Goal: Share content: Share content

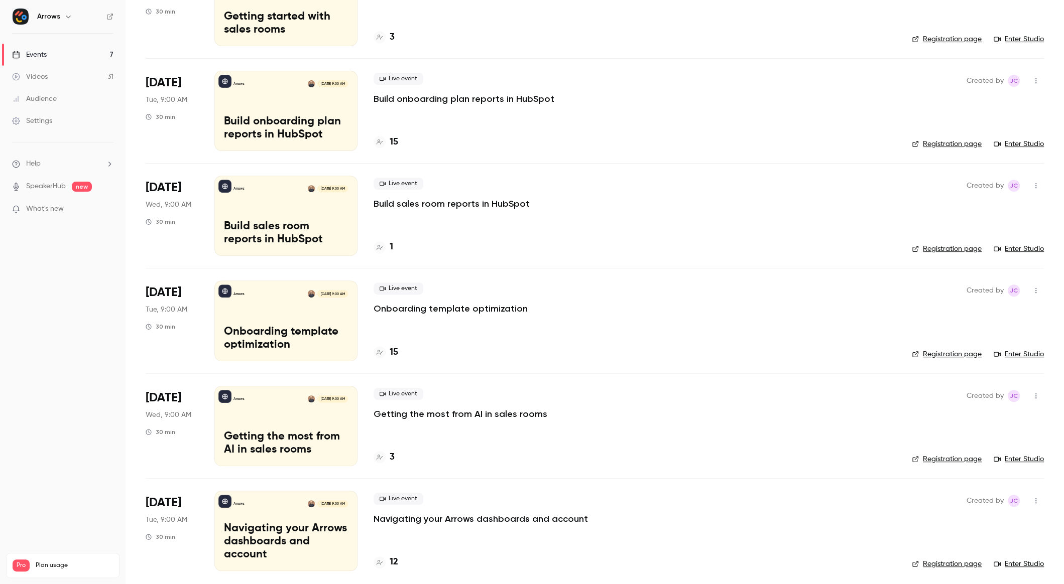
scroll to position [230, 0]
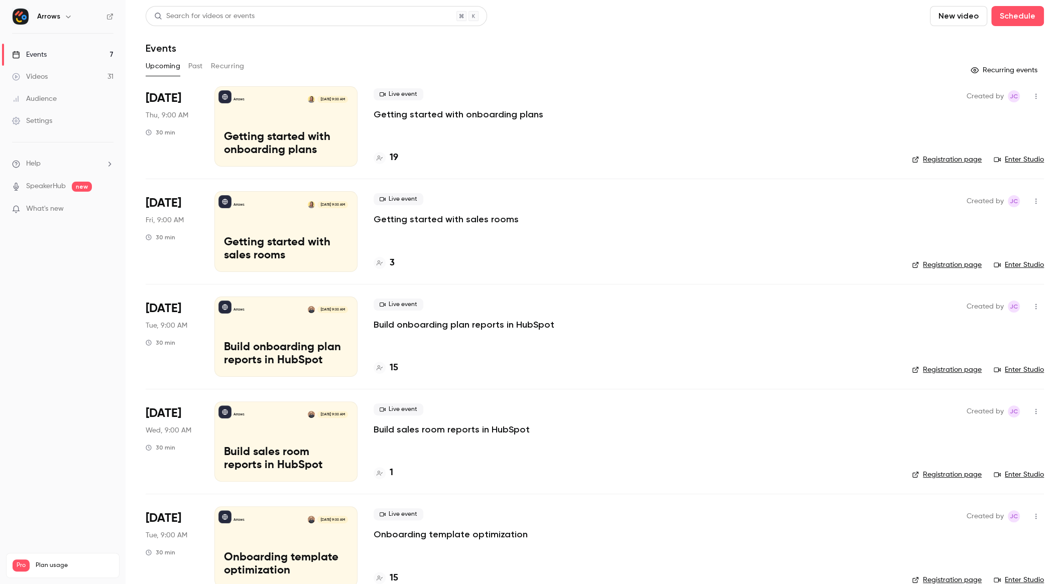
click at [57, 74] on link "Videos 31" at bounding box center [63, 77] width 126 height 22
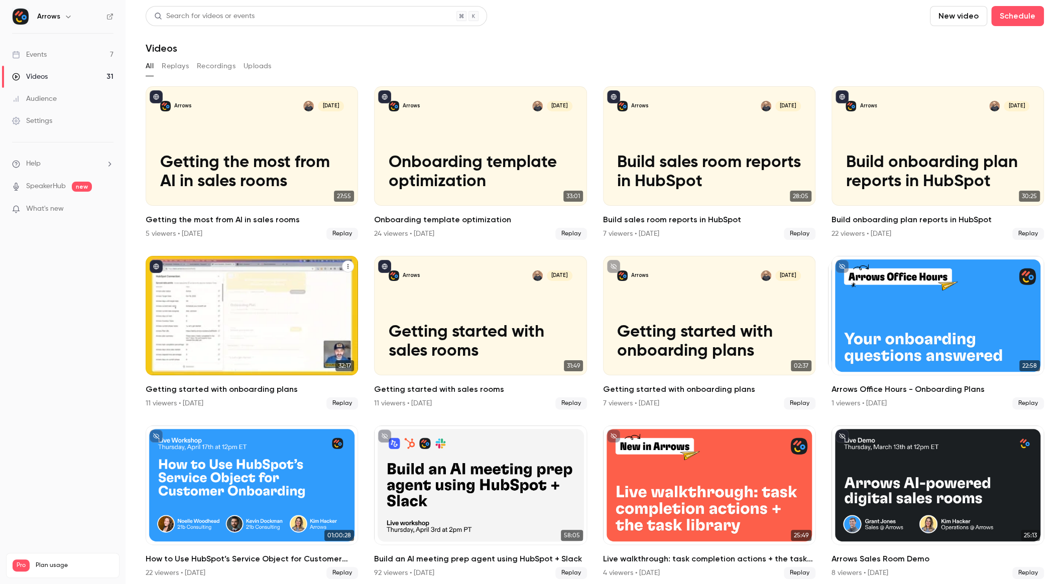
click at [258, 323] on p "Getting started with onboarding plans" at bounding box center [252, 342] width 184 height 39
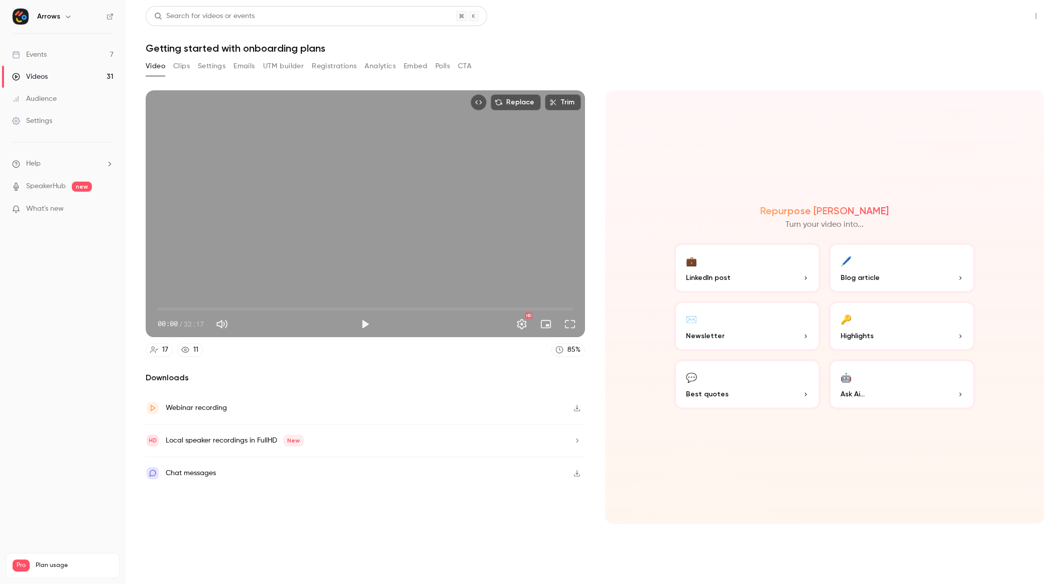
click at [999, 20] on button "Share" at bounding box center [1000, 16] width 40 height 20
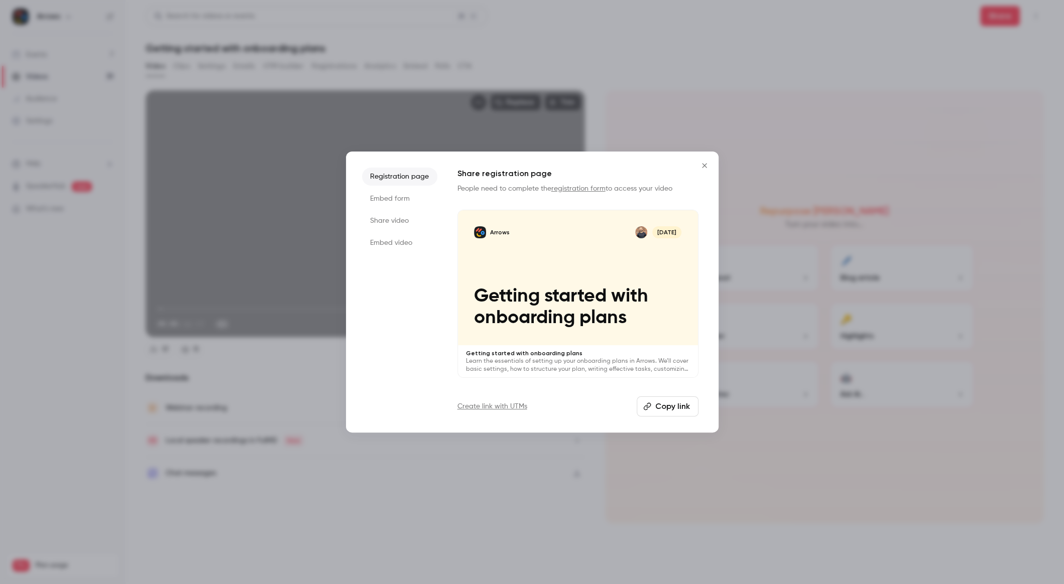
click at [382, 220] on li "Share video" at bounding box center [399, 221] width 75 height 18
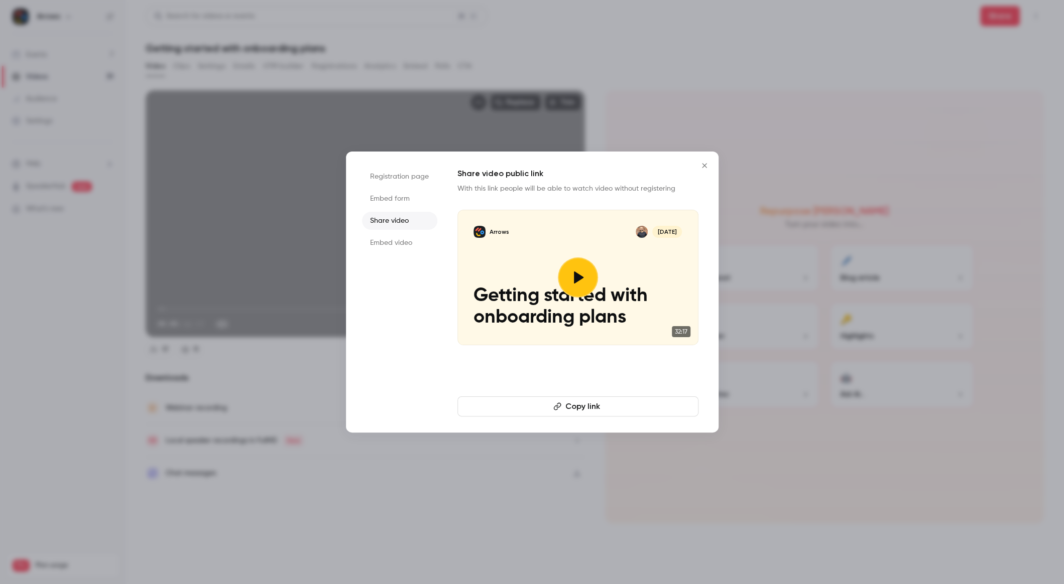
click at [596, 406] on button "Copy link" at bounding box center [577, 407] width 241 height 20
